Goal: Task Accomplishment & Management: Manage account settings

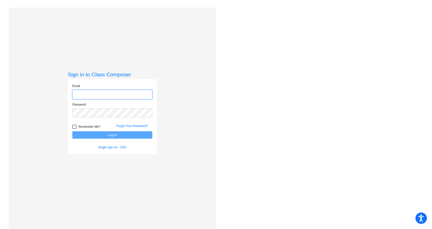
type input "[PERSON_NAME][EMAIL_ADDRESS][DOMAIN_NAME]"
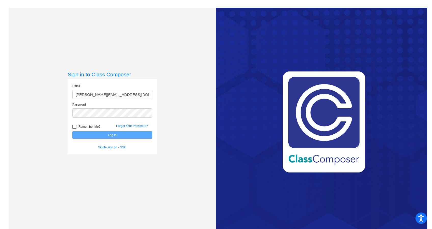
click at [74, 126] on div at bounding box center [74, 127] width 4 height 4
click at [74, 129] on input "Remember Me?" at bounding box center [74, 129] width 0 height 0
checkbox input "true"
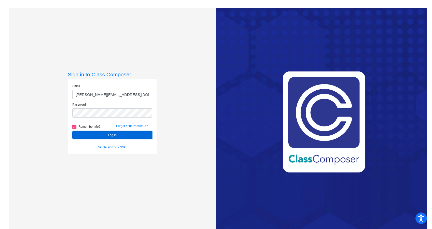
click at [98, 134] on button "Log In" at bounding box center [112, 134] width 80 height 7
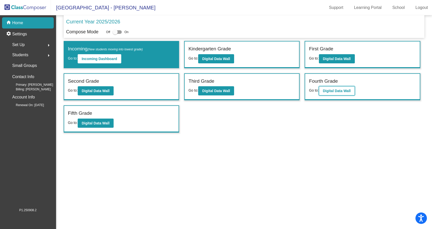
click at [337, 91] on b "Digital Data Wall" at bounding box center [337, 91] width 28 height 4
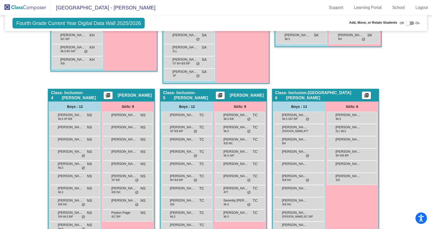
scroll to position [305, 0]
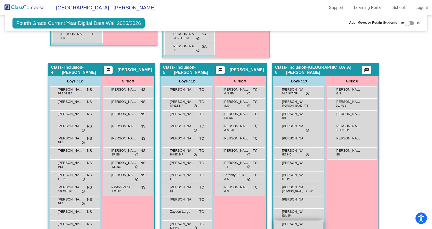
click at [295, 222] on div "[PERSON_NAME] lock do_not_disturb_alt" at bounding box center [298, 226] width 49 height 10
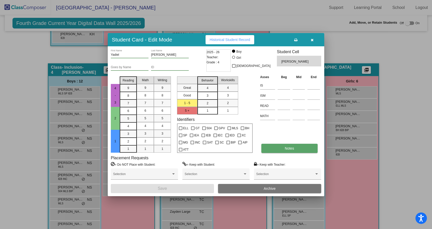
click at [290, 149] on span "Notes" at bounding box center [288, 148] width 9 height 4
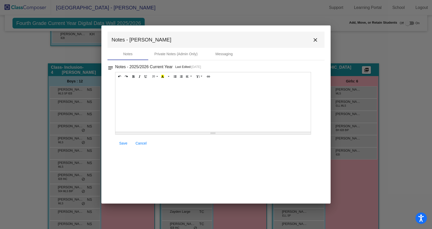
click at [138, 87] on div at bounding box center [212, 106] width 195 height 51
paste div
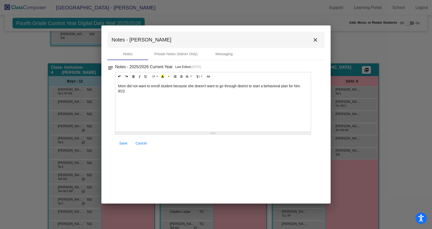
click at [121, 145] on span "Save" at bounding box center [123, 143] width 8 height 4
click at [315, 39] on mat-icon "close" at bounding box center [315, 40] width 6 height 6
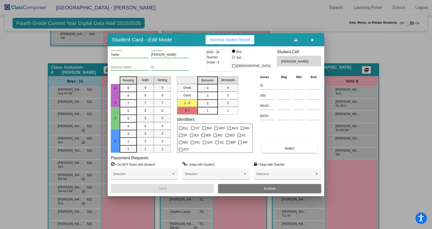
click at [270, 190] on span "Archive" at bounding box center [269, 188] width 12 height 4
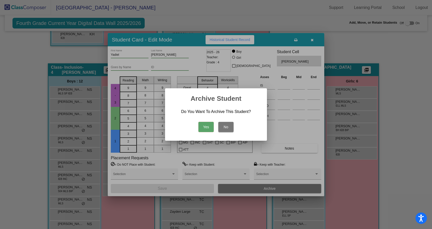
click at [209, 127] on button "Yes" at bounding box center [205, 127] width 15 height 10
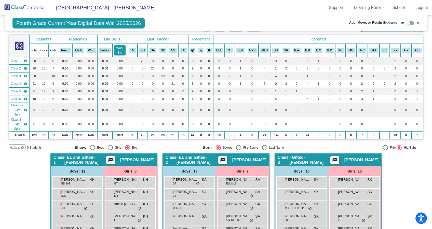
scroll to position [0, 0]
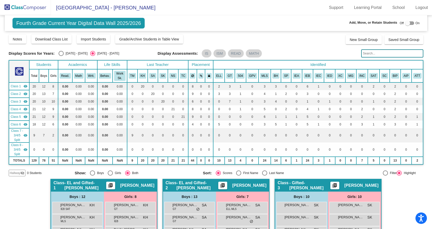
click at [25, 7] on img at bounding box center [25, 7] width 51 height 15
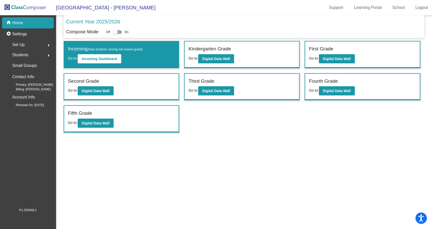
click at [24, 54] on span "Students" at bounding box center [20, 54] width 16 height 7
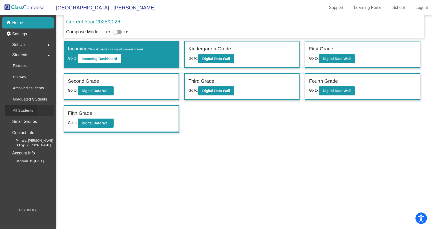
click at [23, 110] on p "All Students" at bounding box center [23, 110] width 20 height 6
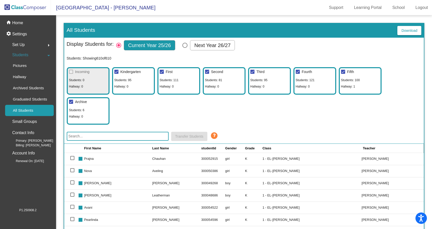
click at [80, 135] on input "text" at bounding box center [118, 136] width 102 height 9
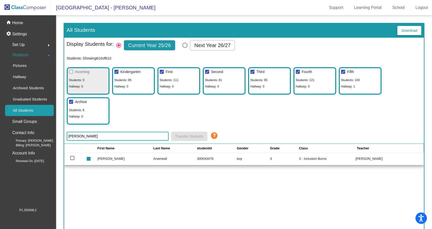
drag, startPoint x: 78, startPoint y: 136, endPoint x: 62, endPoint y: 139, distance: 15.7
click at [62, 139] on mat-sidenav-content "All Students Download Display Students for: Current Year 25/26 Next Year 26/27 …" at bounding box center [244, 122] width 376 height 214
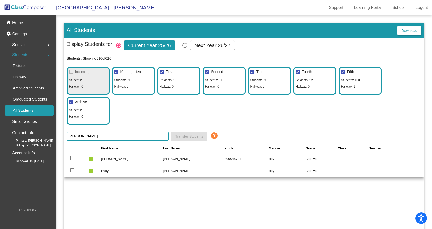
drag, startPoint x: 90, startPoint y: 137, endPoint x: 59, endPoint y: 140, distance: 31.0
click at [59, 140] on mat-sidenav-content "All Students Download Display Students for: Current Year 25/26 Next Year 26/27 …" at bounding box center [244, 122] width 376 height 214
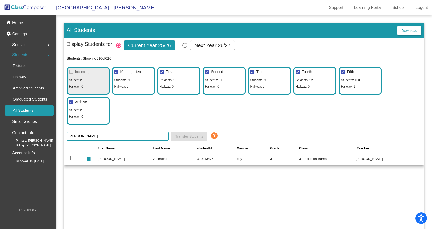
type input "[PERSON_NAME]"
